Goal: Task Accomplishment & Management: Complete application form

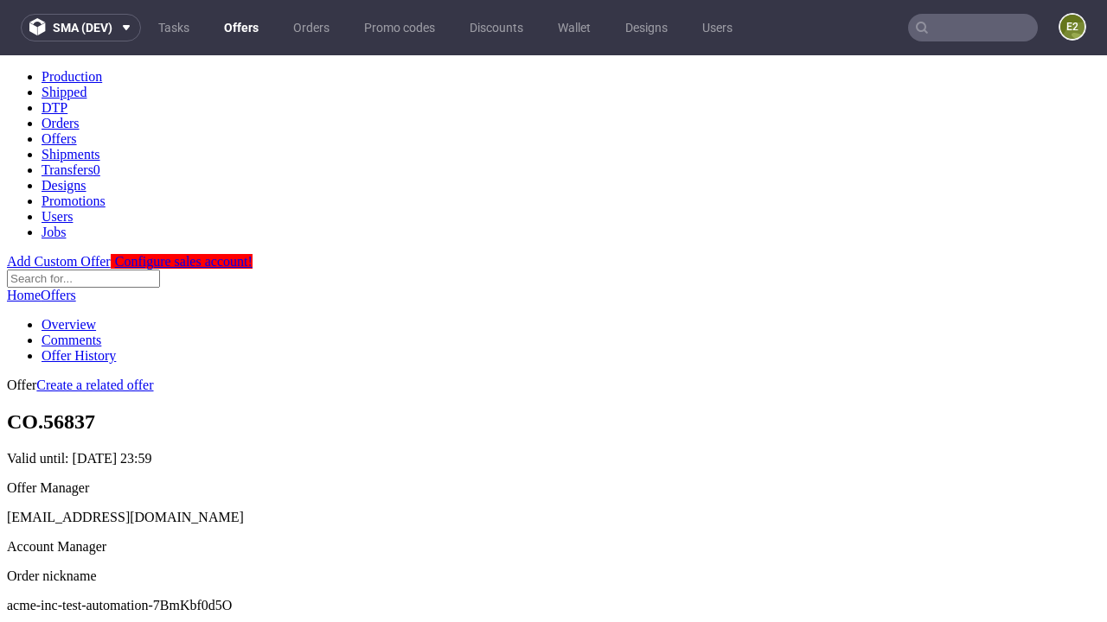
scroll to position [171, 0]
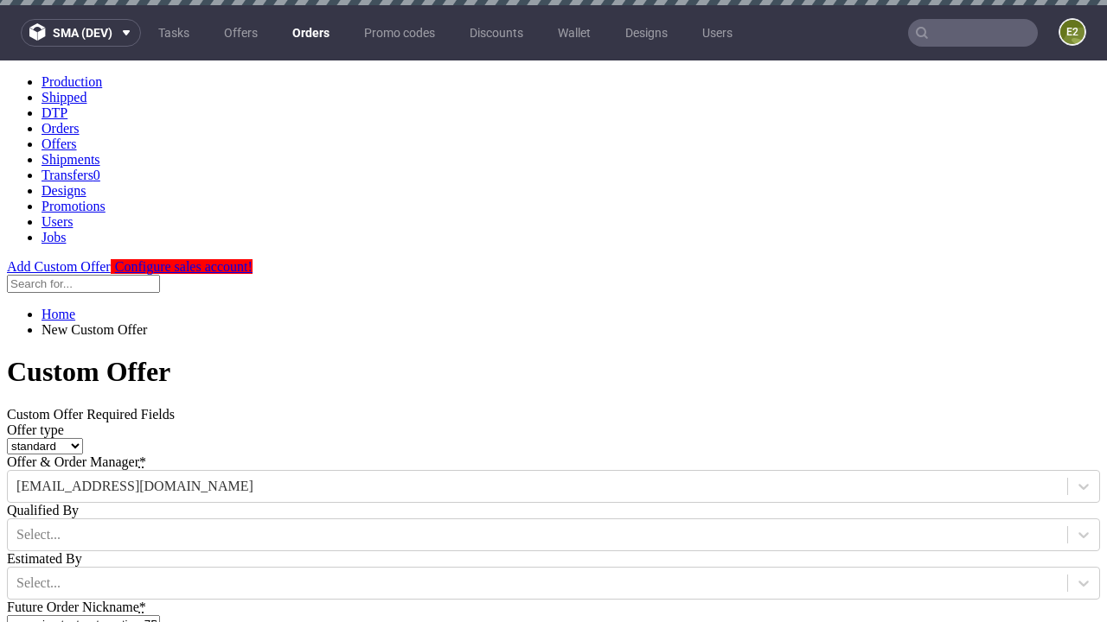
type input "acme-inc-test-automation-7BmKbf0d5O"
type input "[DATE]"
type input "[EMAIL_ADDRESS][DOMAIN_NAME]"
select select "gb"
type input "[EMAIL_ADDRESS][DOMAIN_NAME]"
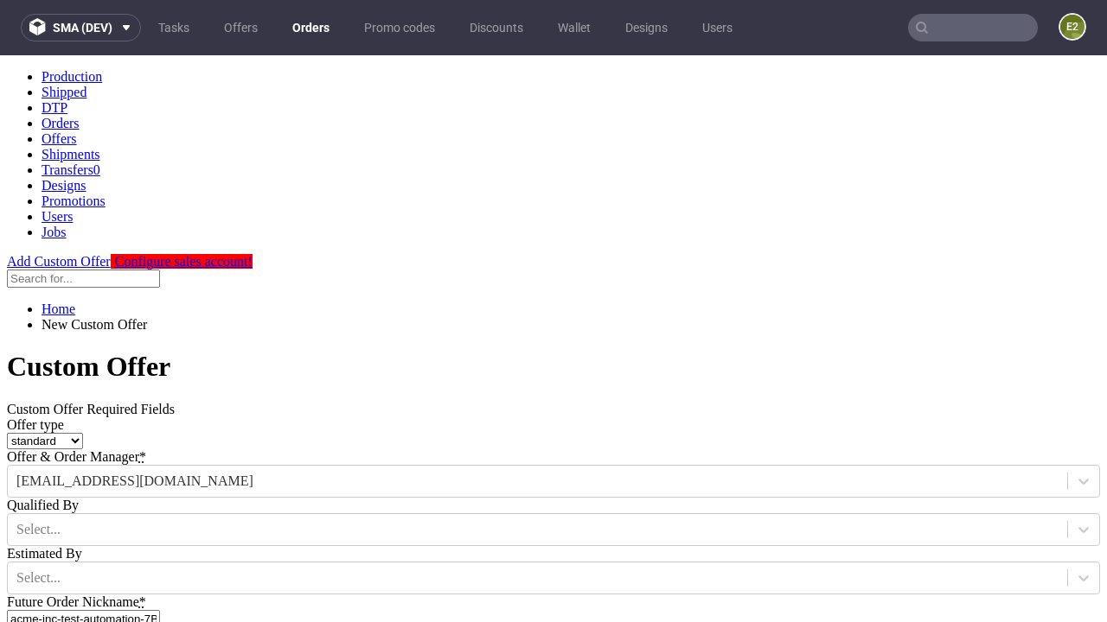
scroll to position [260, 0]
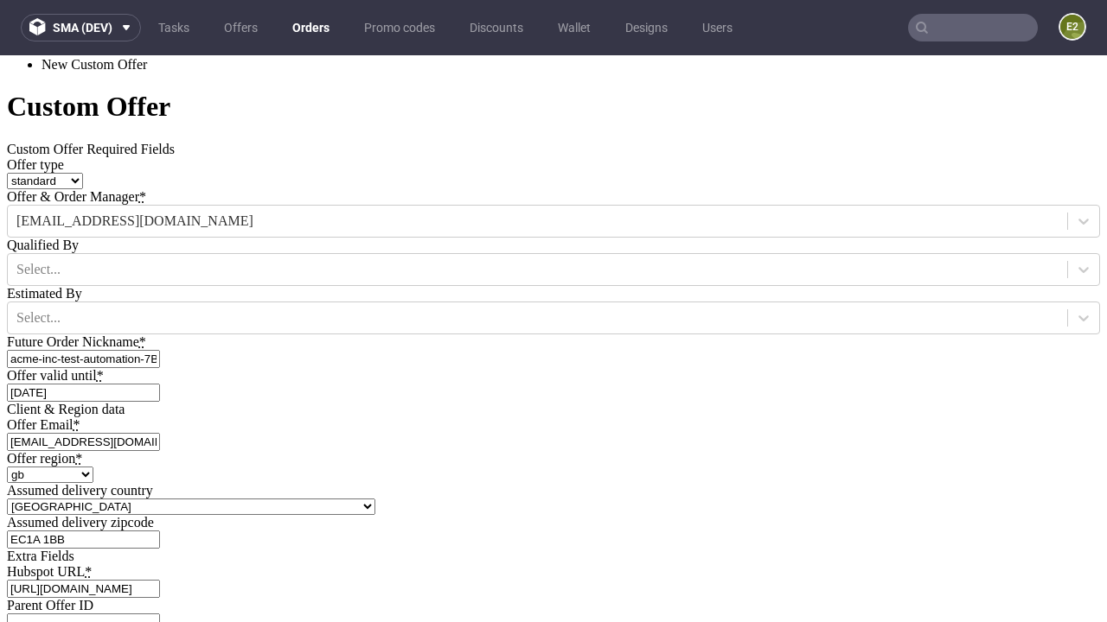
type input "[URL][DOMAIN_NAME]"
type input "Please wait..."
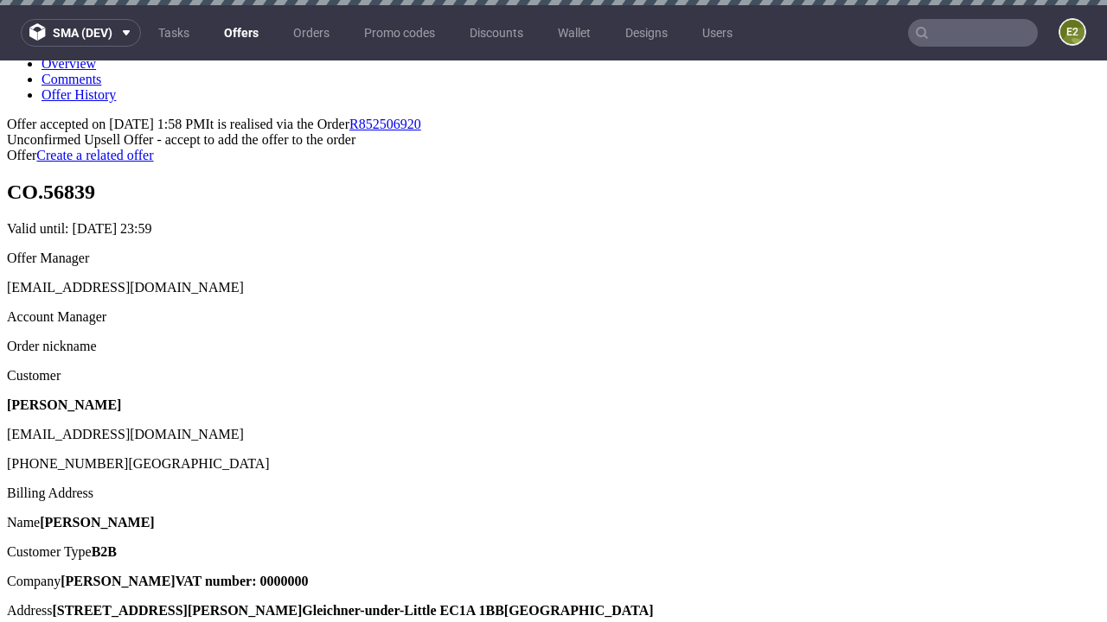
scroll to position [5, 0]
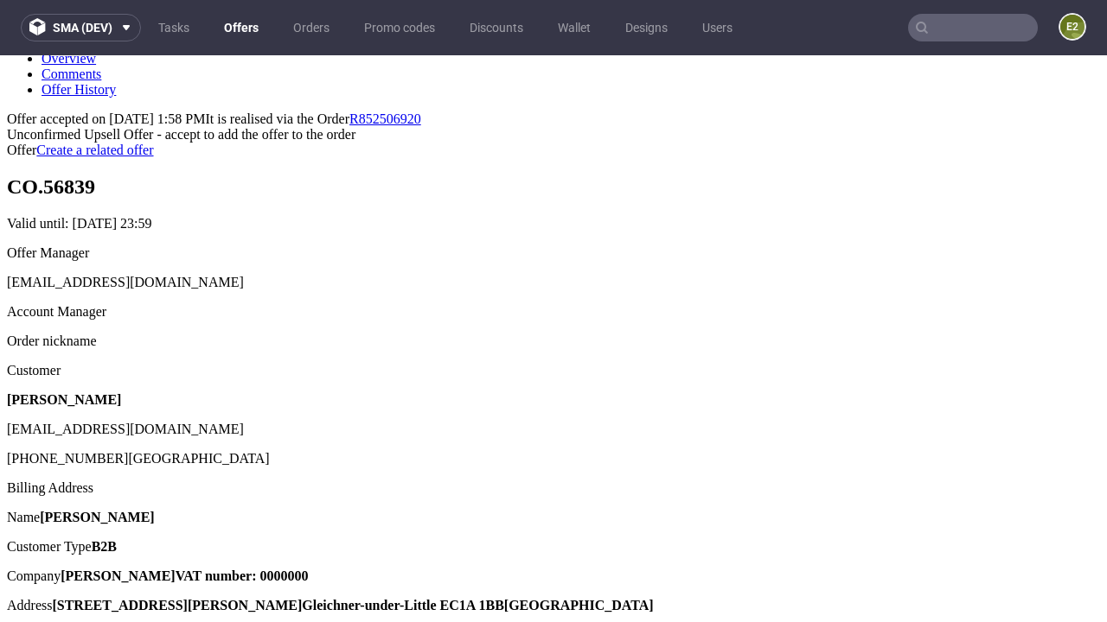
type input "In progress..."
